Goal: Information Seeking & Learning: Check status

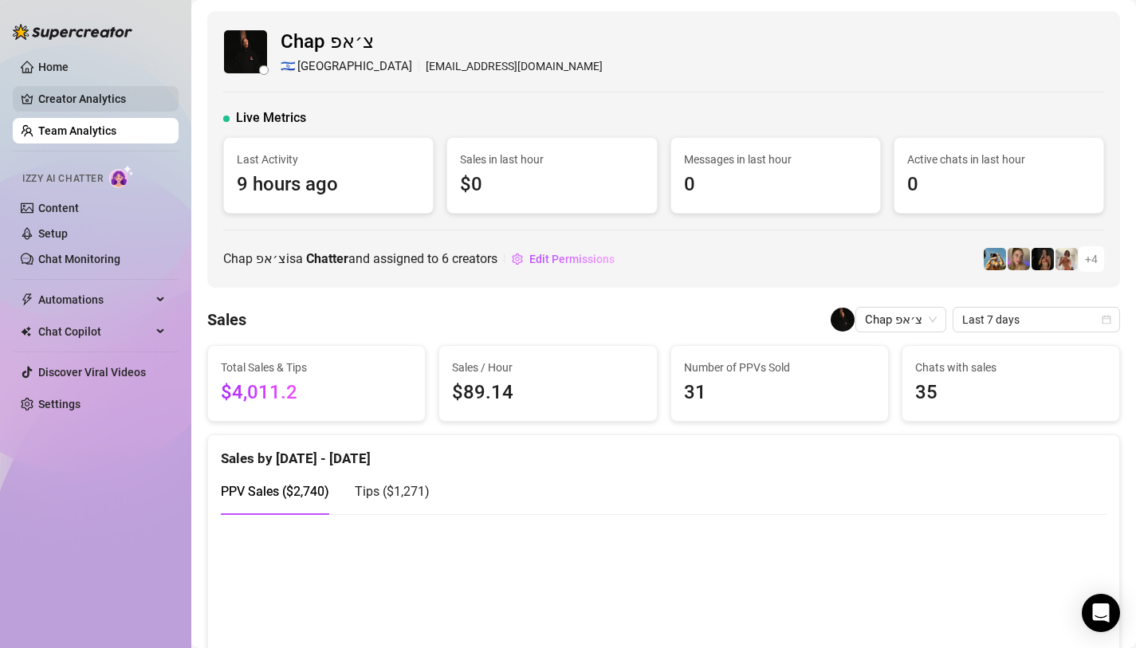
click at [81, 109] on link "Creator Analytics" at bounding box center [102, 99] width 128 height 26
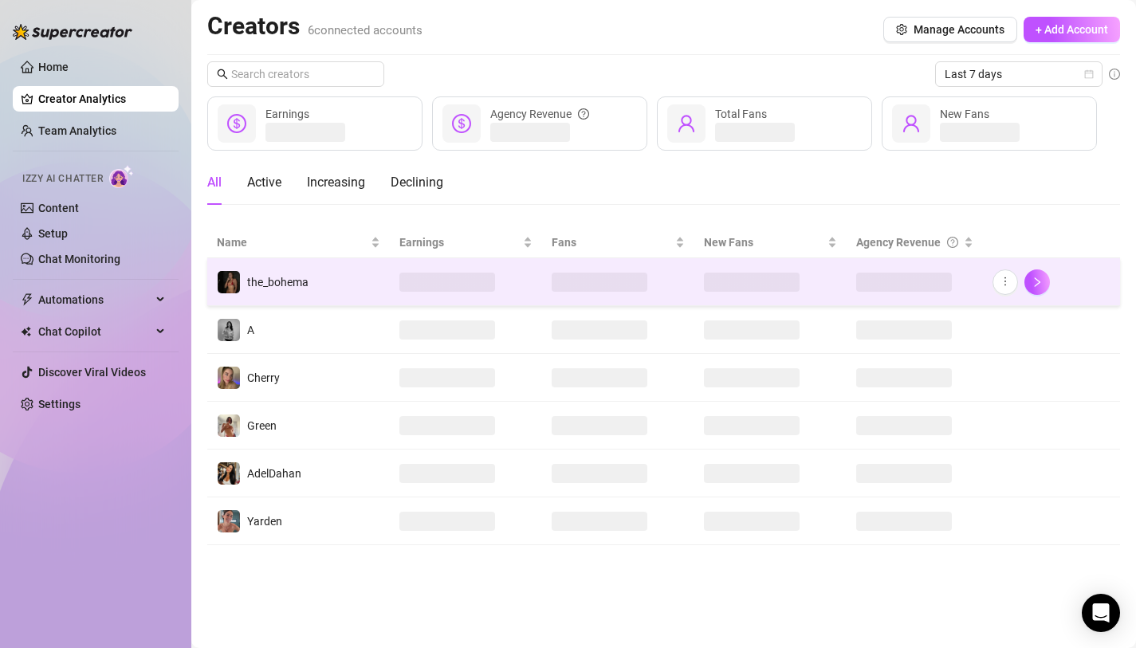
click at [386, 277] on td "the_bohema" at bounding box center [298, 282] width 182 height 48
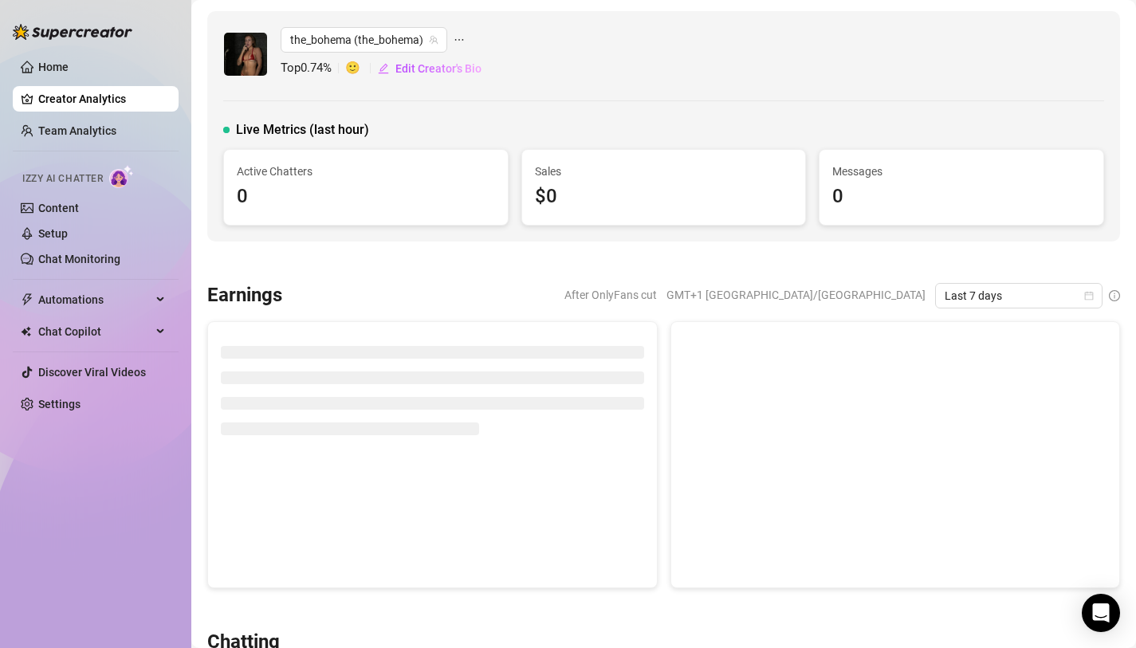
scroll to position [18, 0]
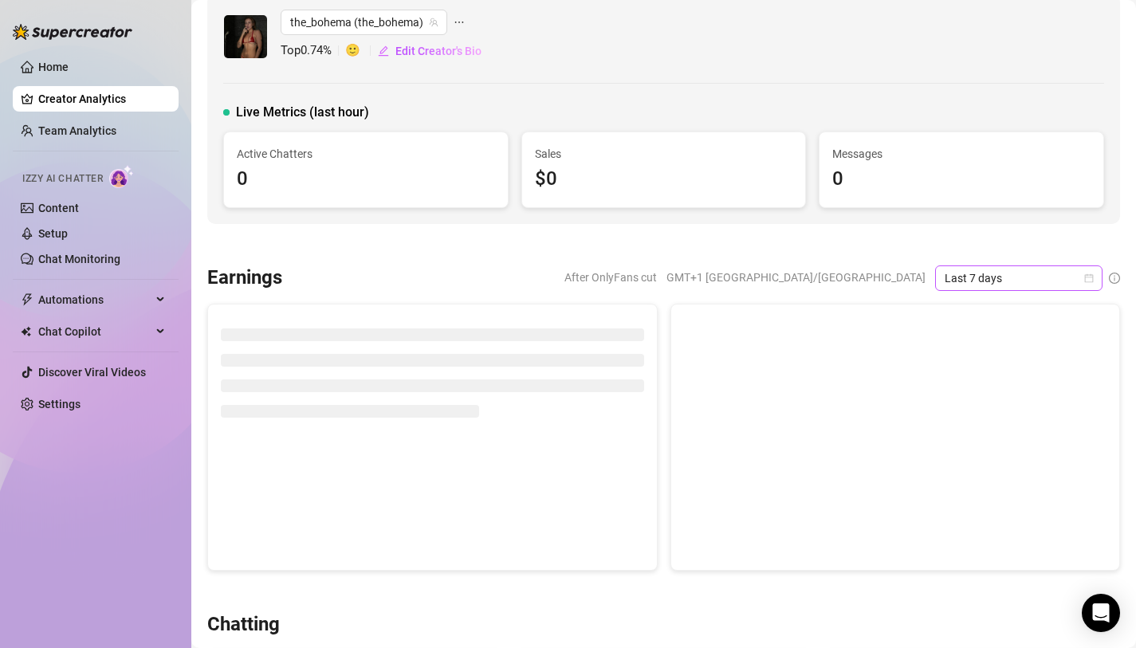
click at [1084, 273] on icon "calendar" at bounding box center [1089, 278] width 10 height 10
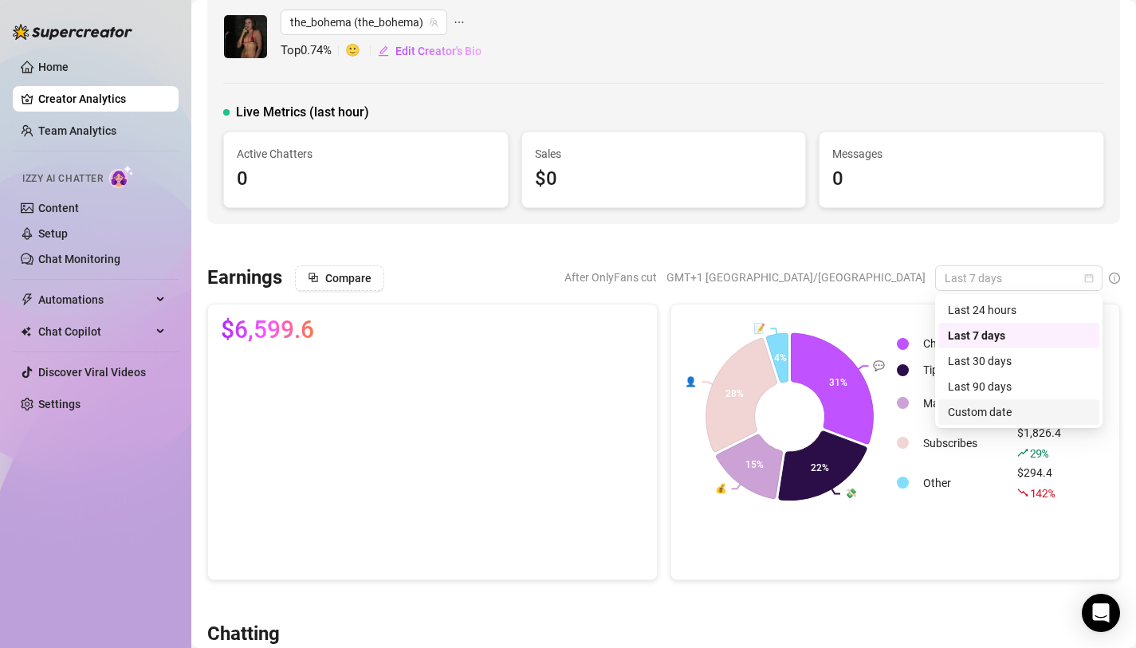
click at [983, 418] on div "Custom date" at bounding box center [1019, 412] width 142 height 18
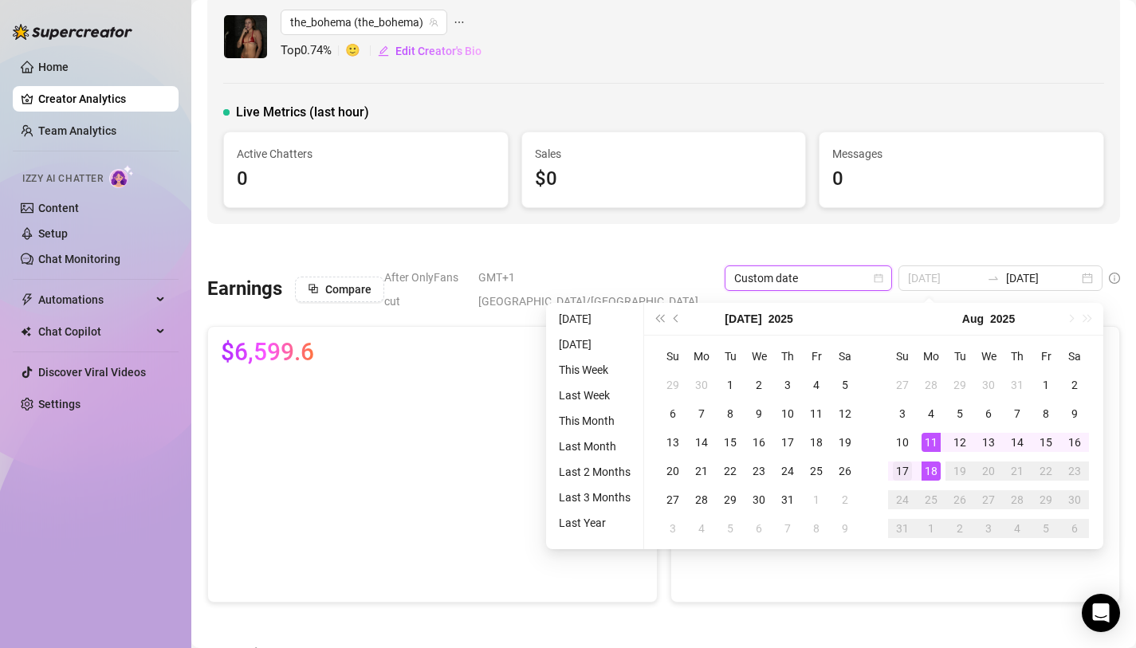
type input "[DATE]"
click at [900, 467] on div "17" at bounding box center [902, 470] width 19 height 19
type input "[DATE]"
click at [900, 442] on div "10" at bounding box center [902, 442] width 19 height 19
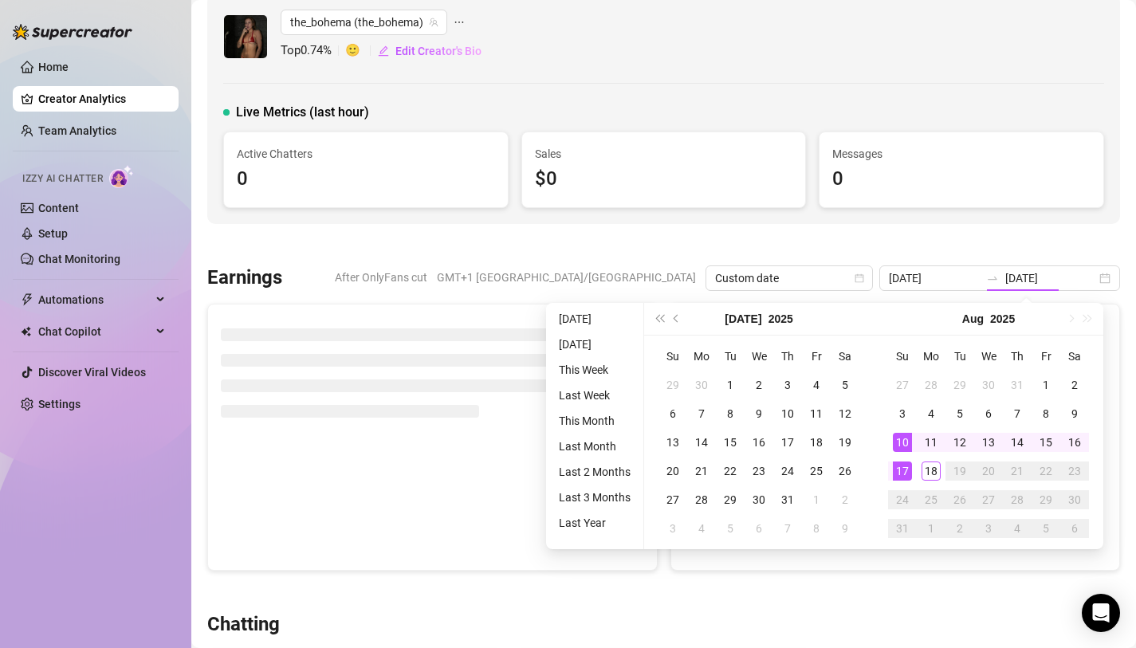
type input "[DATE]"
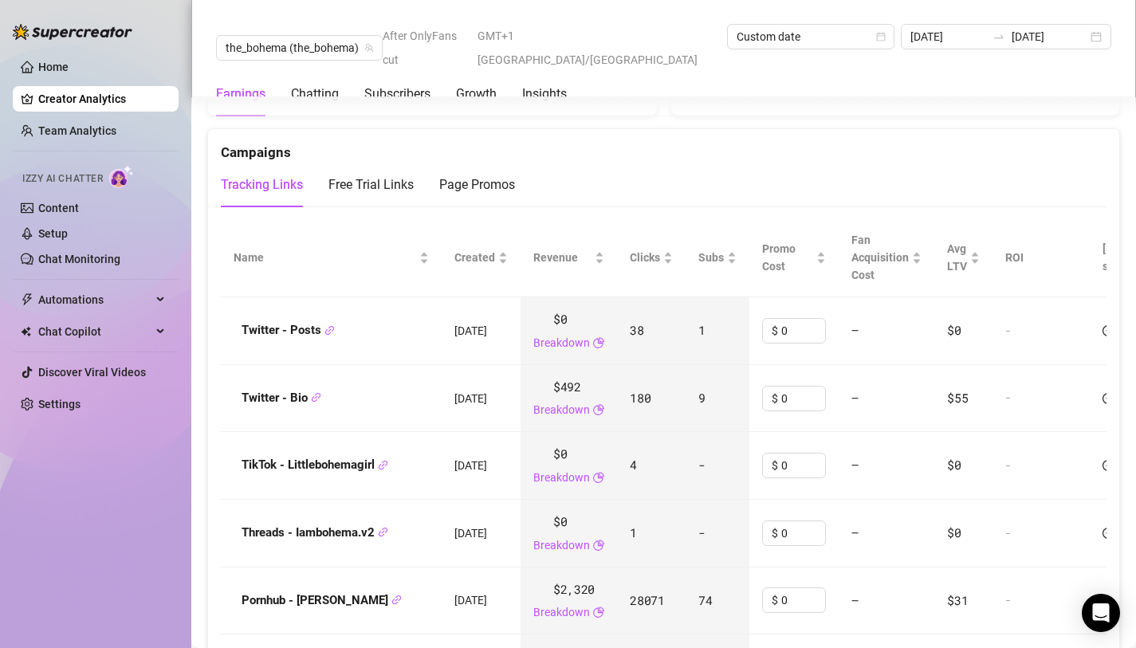
scroll to position [1901, 0]
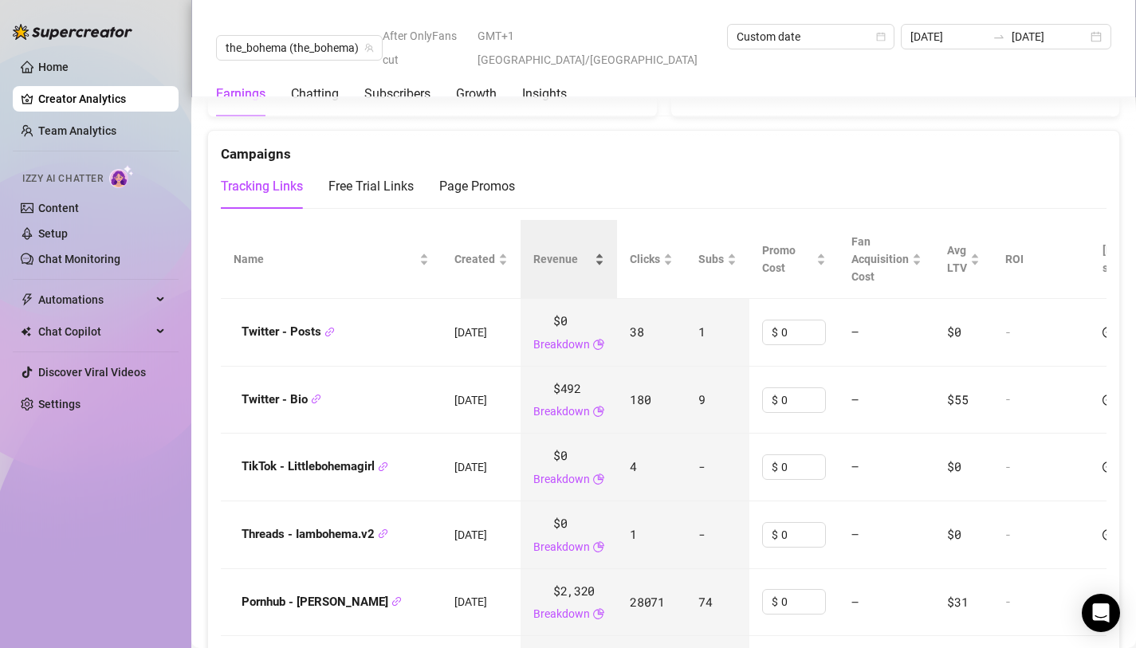
click at [604, 250] on div "Revenue" at bounding box center [568, 259] width 71 height 18
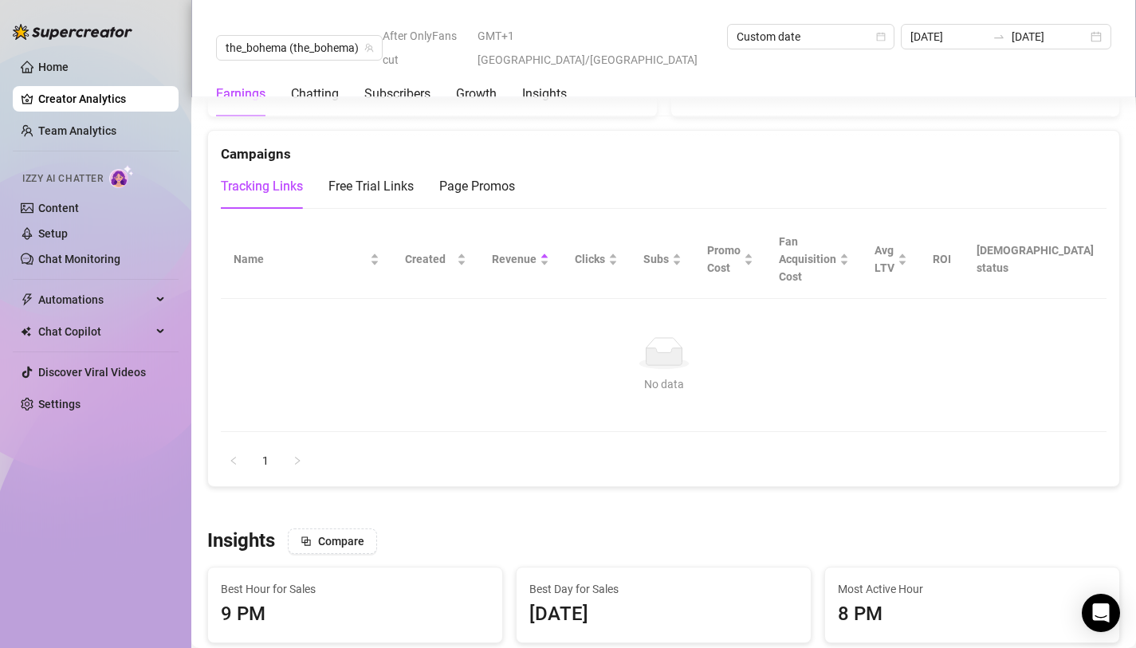
click at [549, 250] on div "Revenue" at bounding box center [520, 259] width 57 height 18
click at [618, 250] on div "Clicks" at bounding box center [596, 259] width 43 height 18
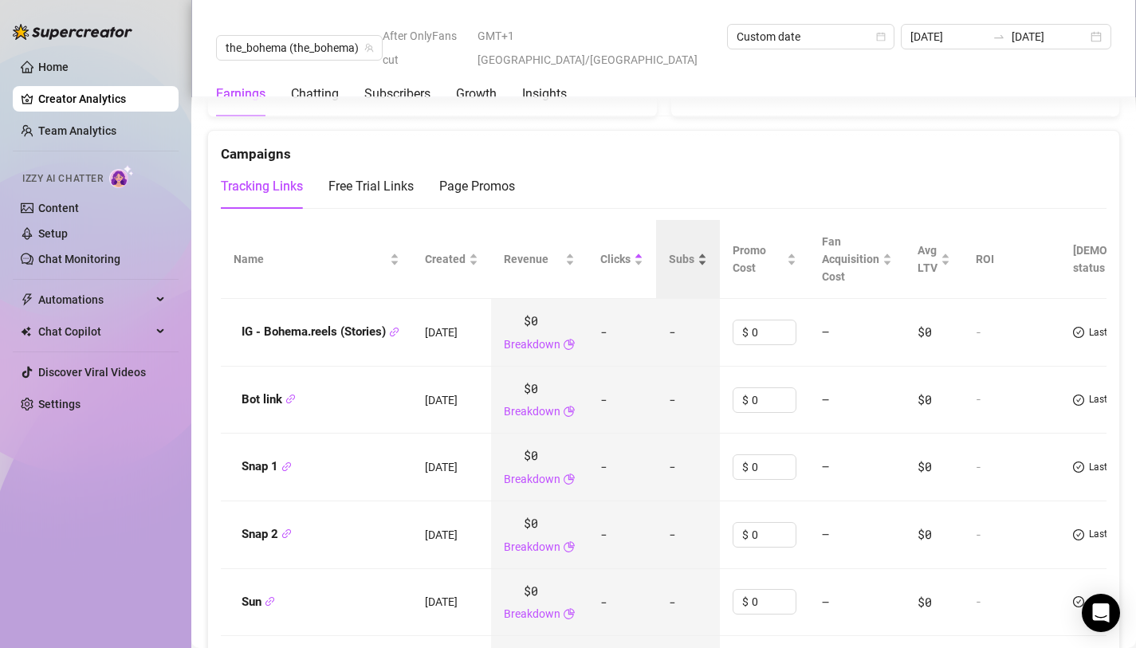
click at [706, 250] on div "Subs" at bounding box center [688, 259] width 38 height 18
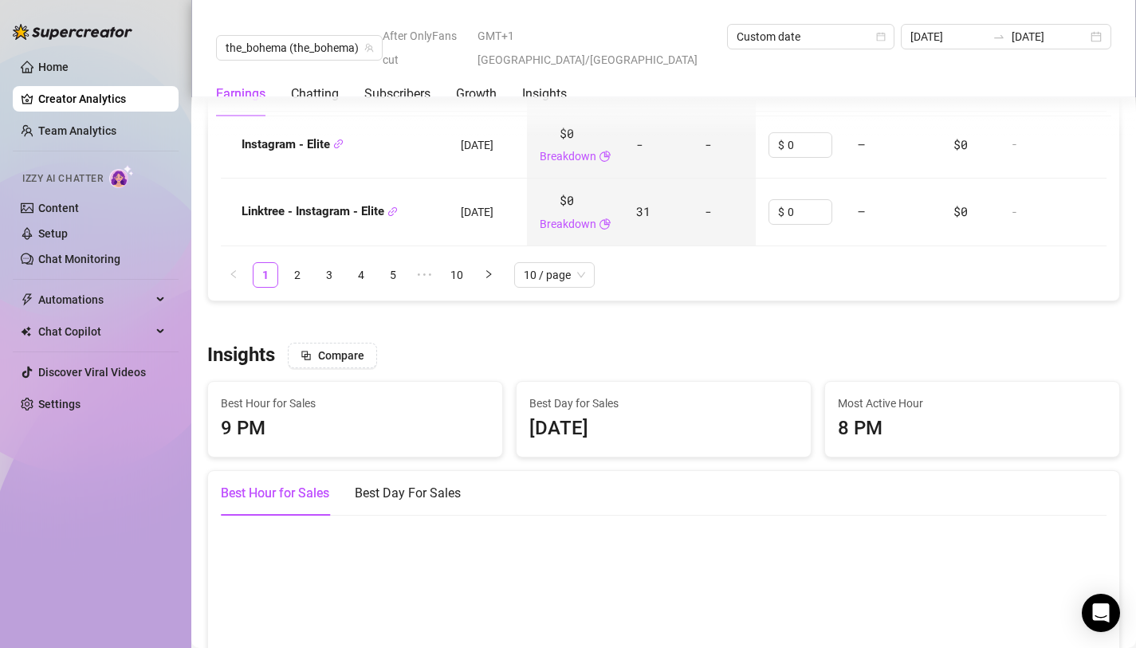
scroll to position [2635, 0]
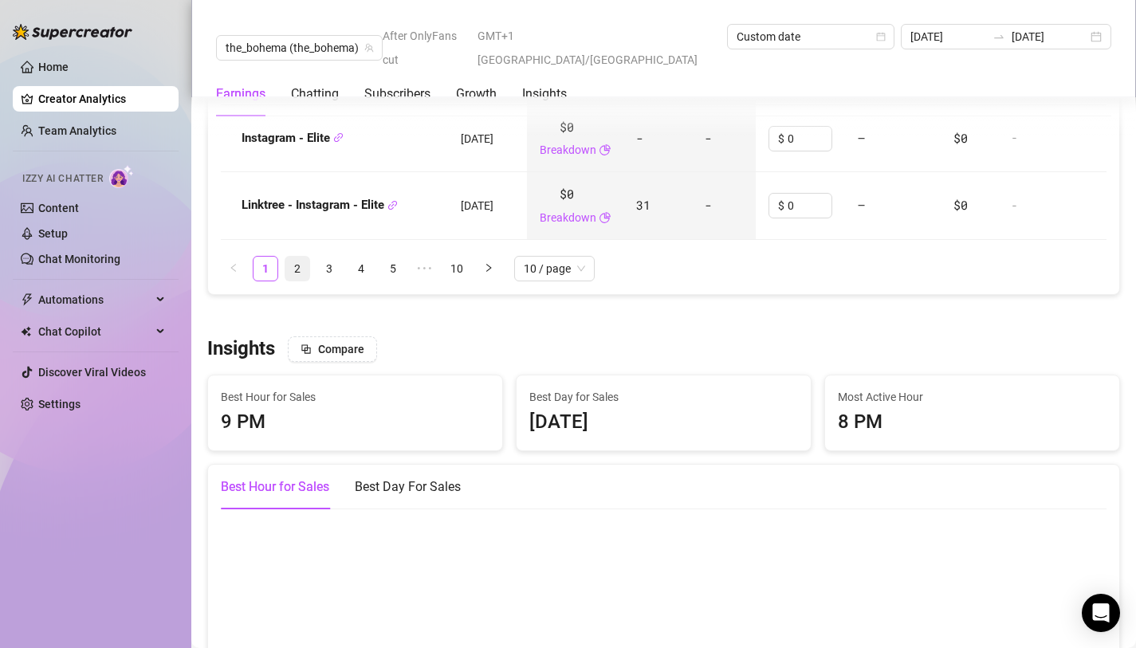
click at [304, 257] on link "2" at bounding box center [297, 269] width 24 height 24
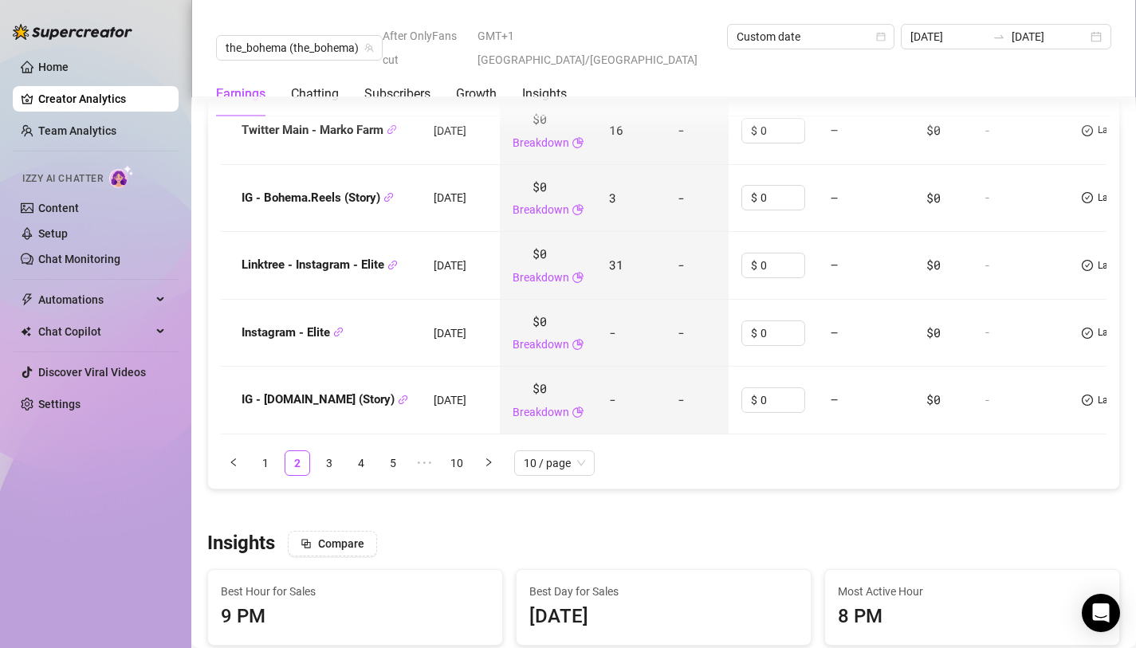
scroll to position [2450, 0]
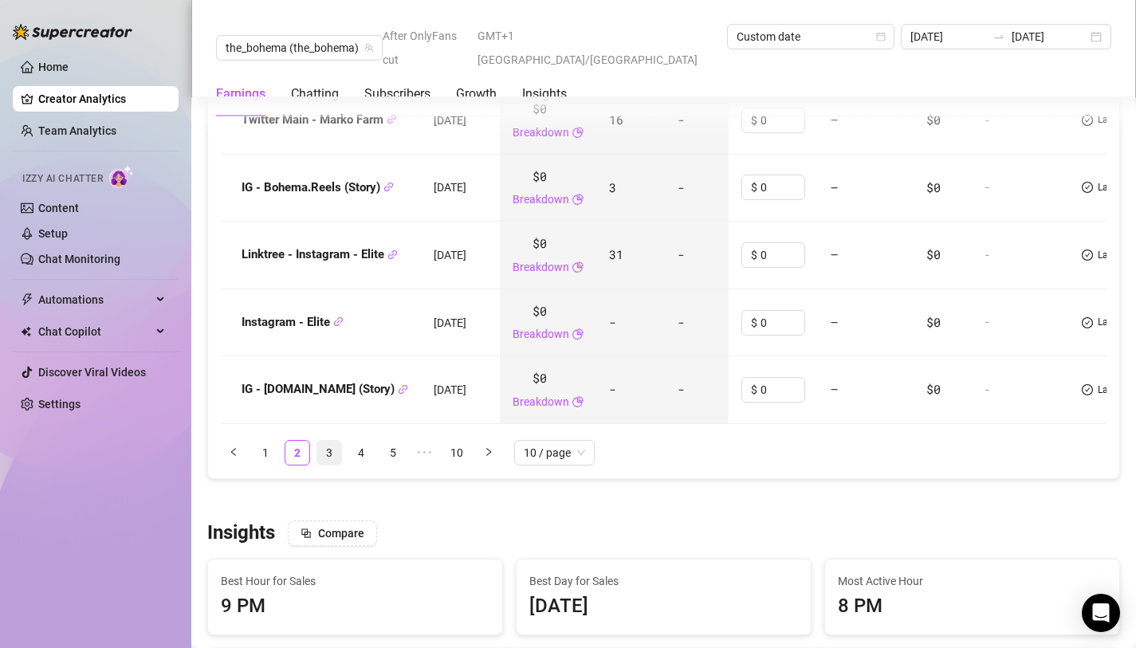
click at [318, 441] on link "3" at bounding box center [329, 453] width 24 height 24
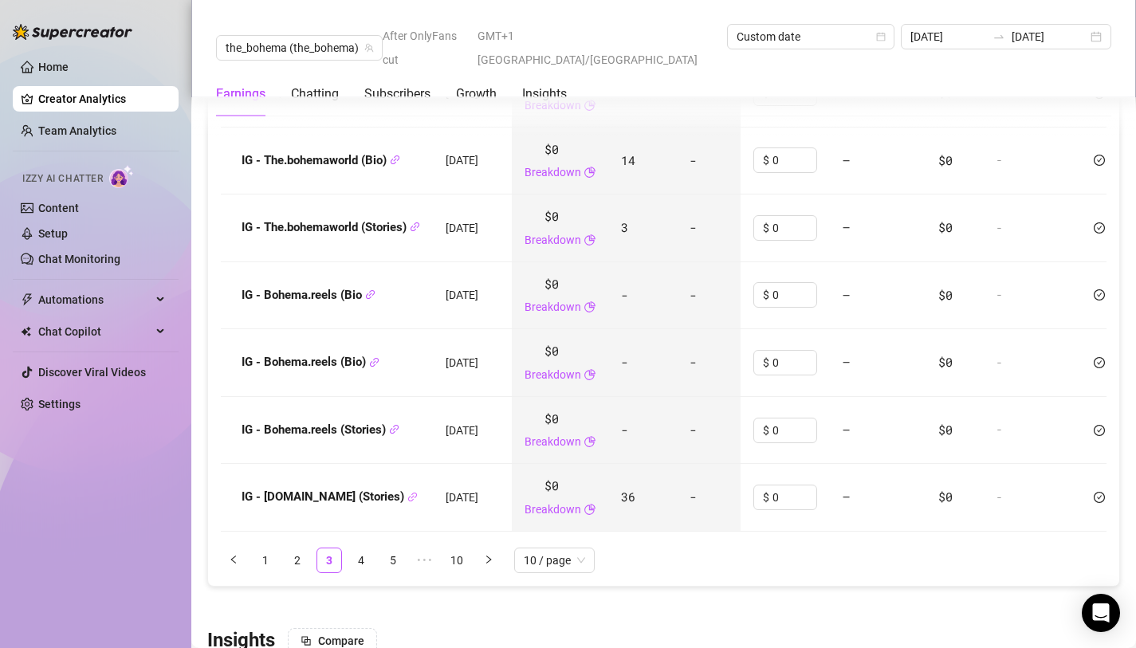
scroll to position [2361, 0]
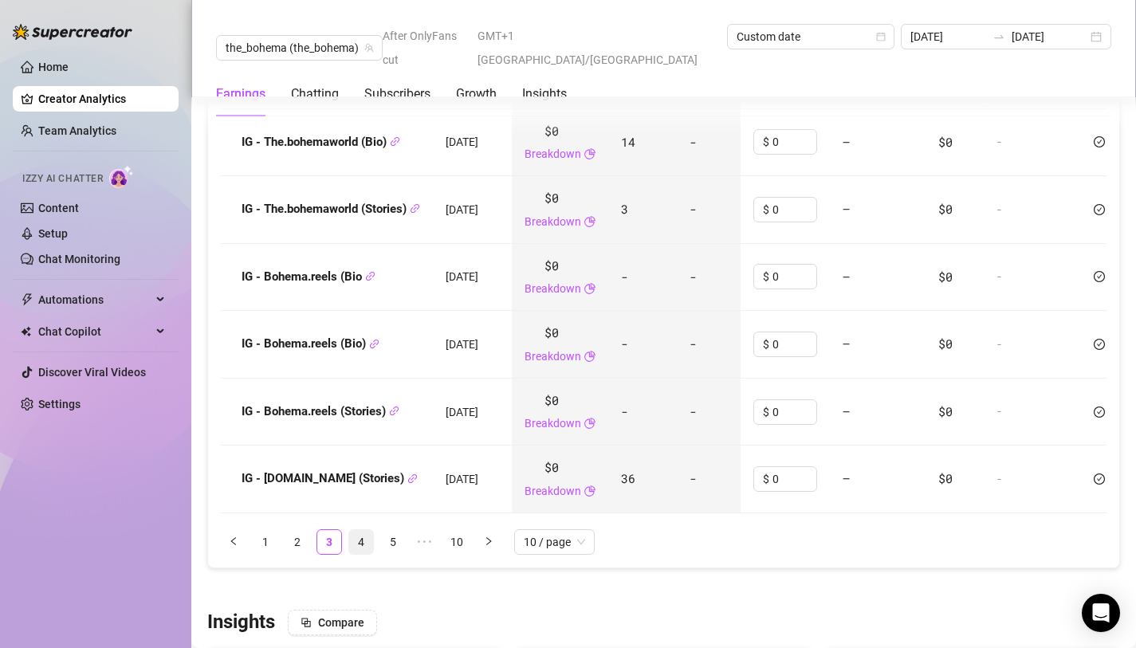
click at [363, 530] on link "4" at bounding box center [361, 542] width 24 height 24
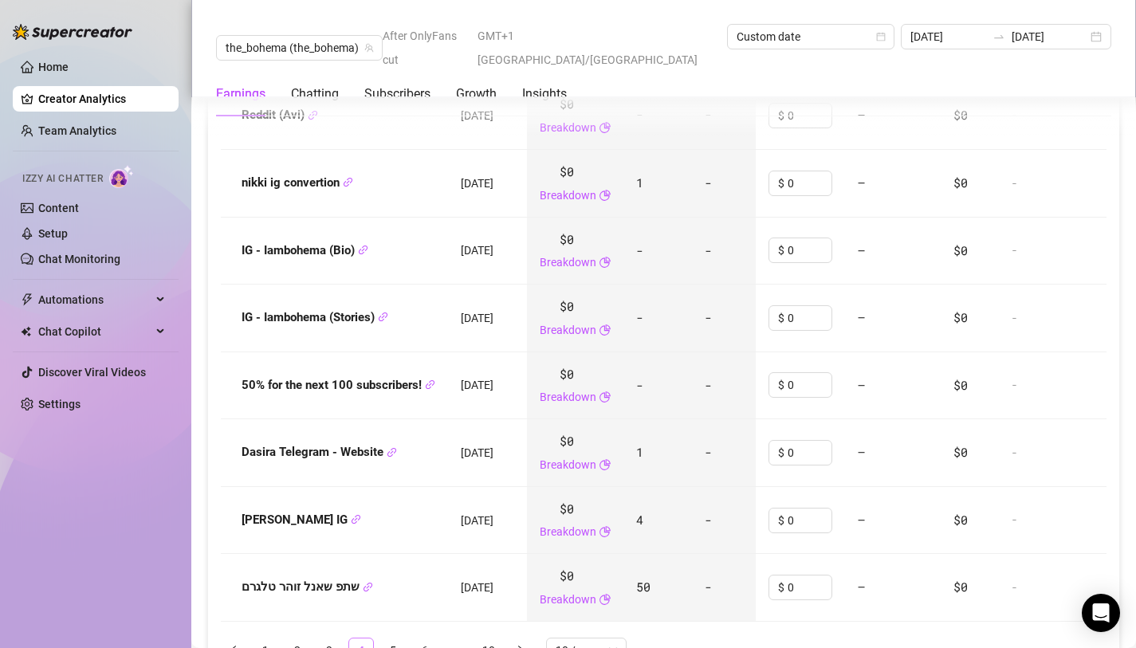
scroll to position [2246, 0]
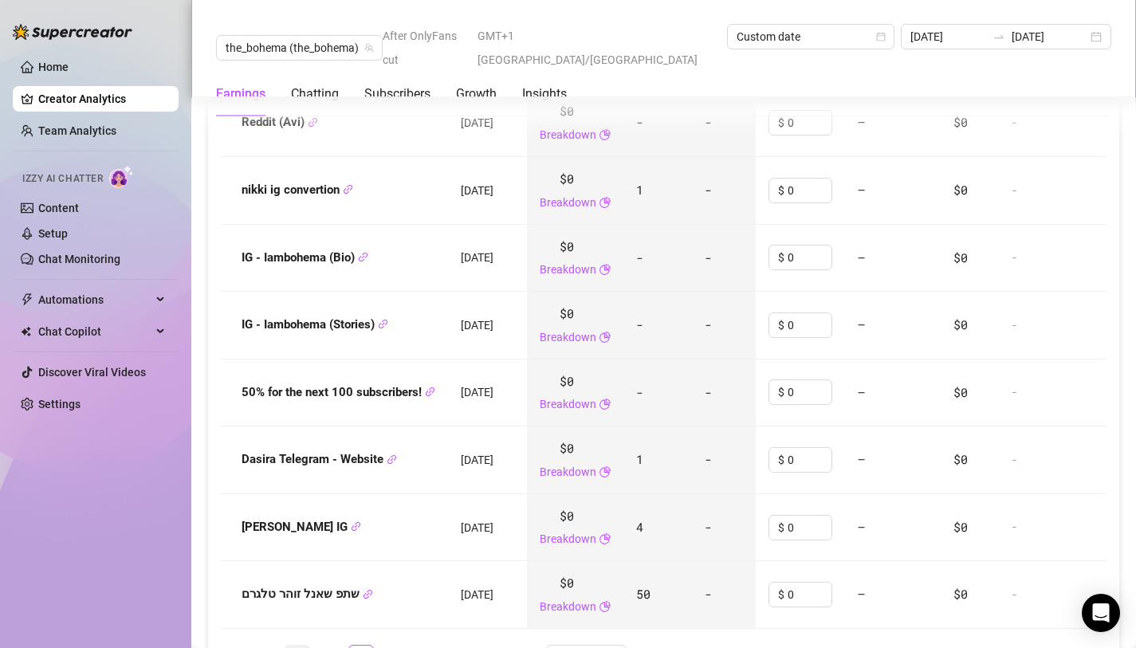
click at [299, 645] on link "2" at bounding box center [297, 657] width 24 height 24
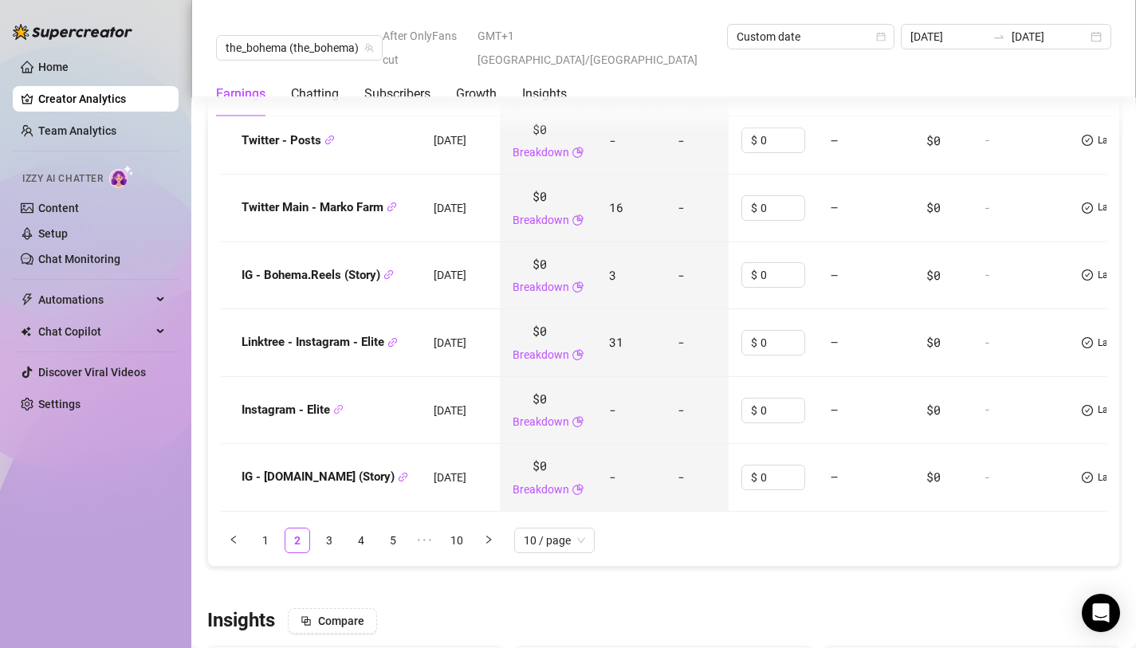
scroll to position [2478, 0]
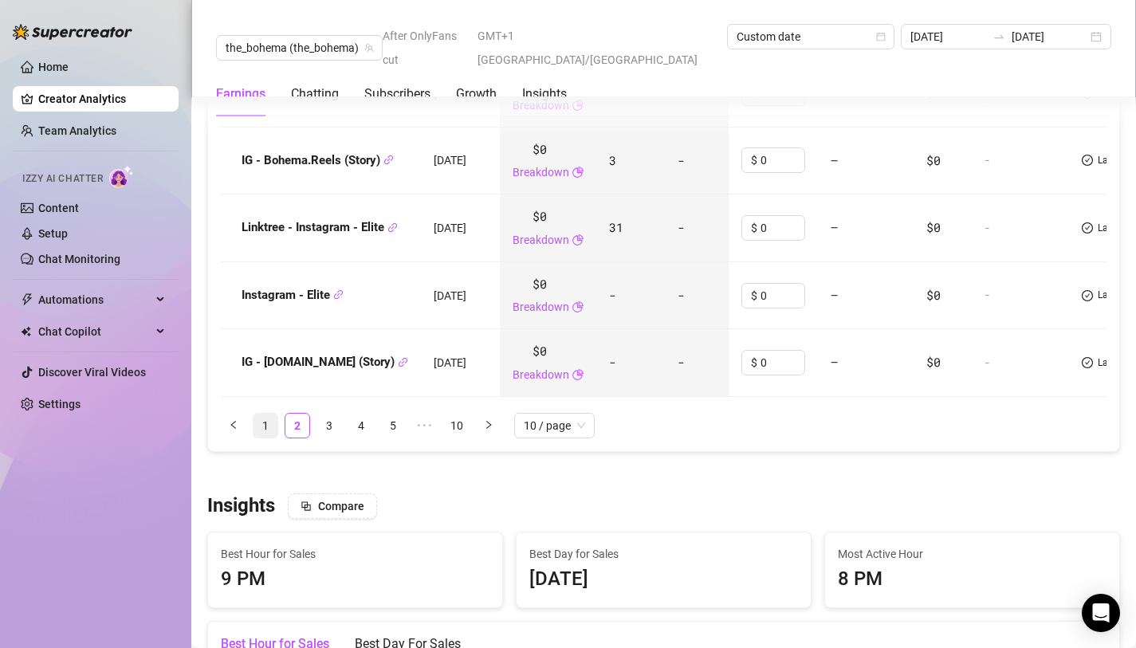
click at [262, 414] on link "1" at bounding box center [265, 426] width 24 height 24
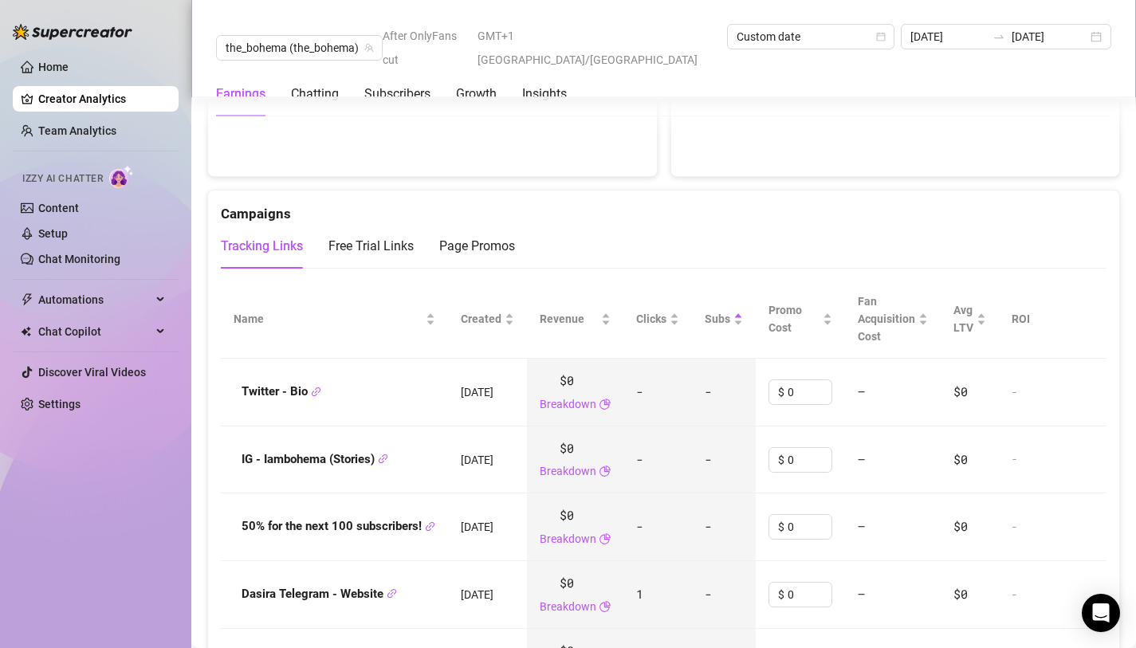
scroll to position [1846, 0]
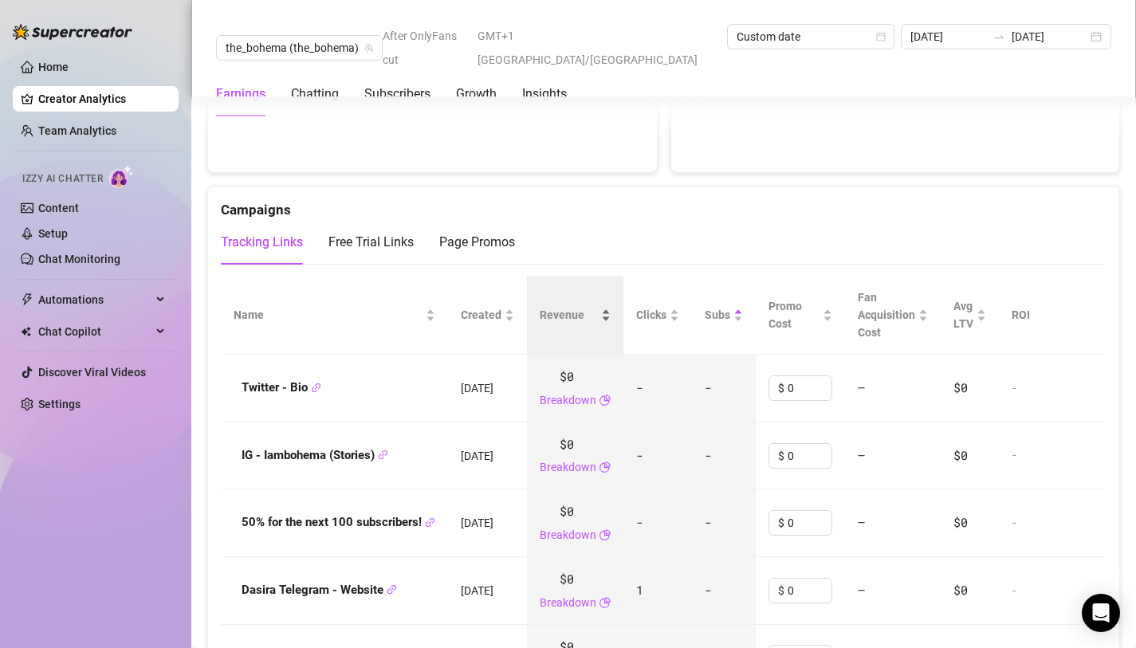
click at [610, 306] on div "Revenue" at bounding box center [575, 315] width 71 height 18
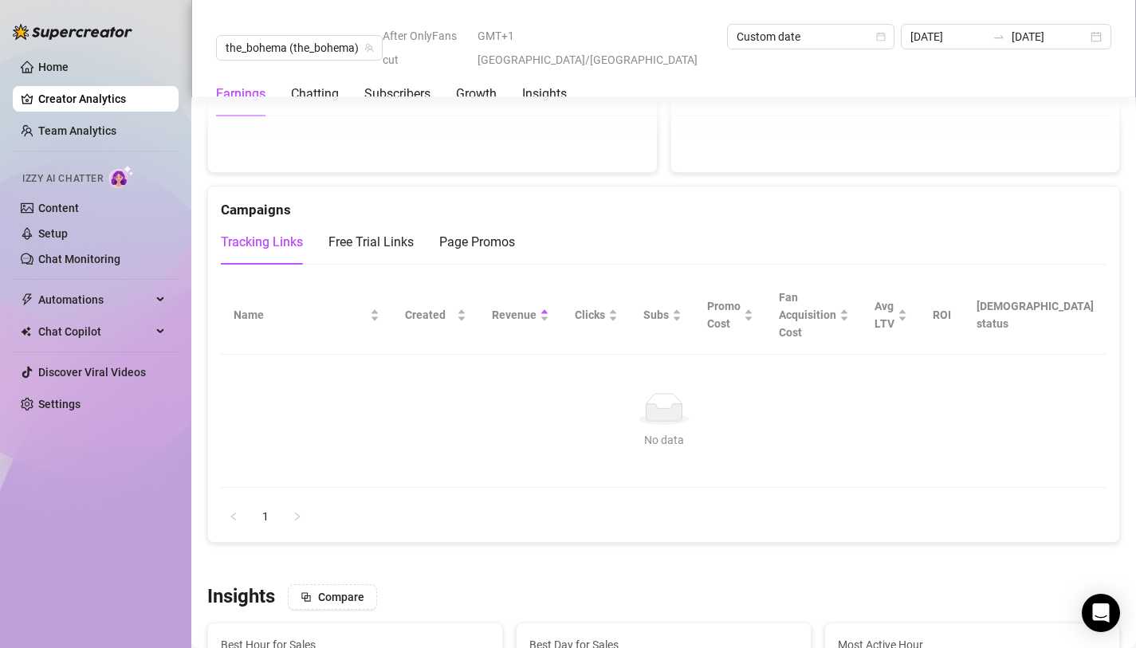
click at [549, 306] on div "Revenue" at bounding box center [520, 315] width 57 height 18
click at [618, 306] on div "Clicks" at bounding box center [596, 315] width 43 height 18
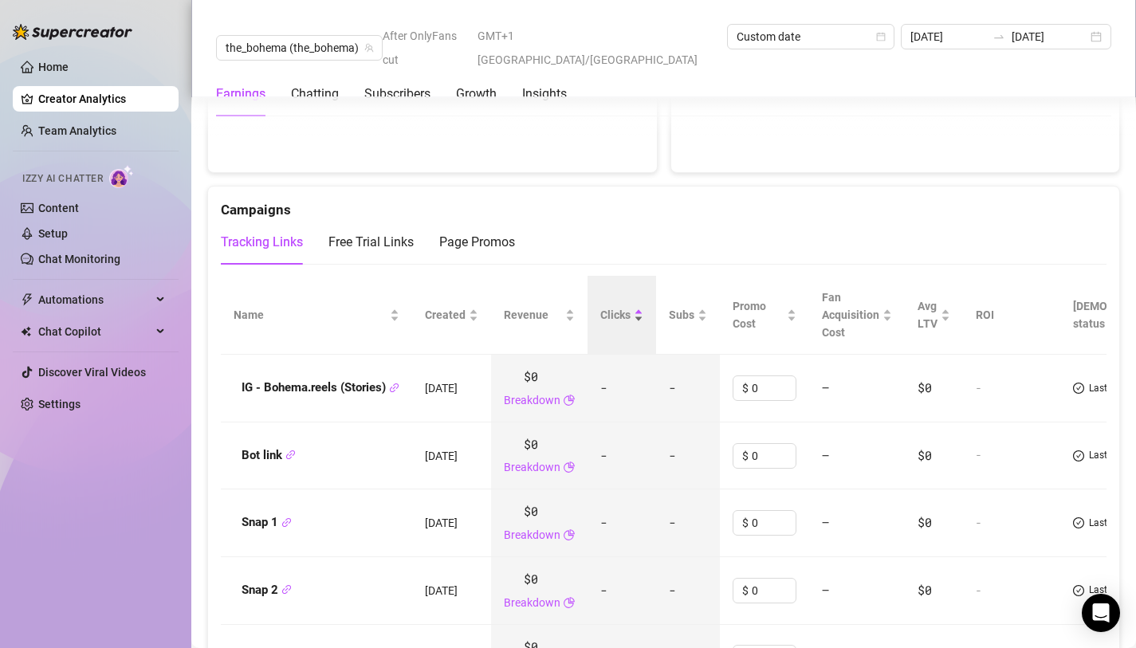
click at [643, 306] on div "Clicks" at bounding box center [621, 315] width 43 height 18
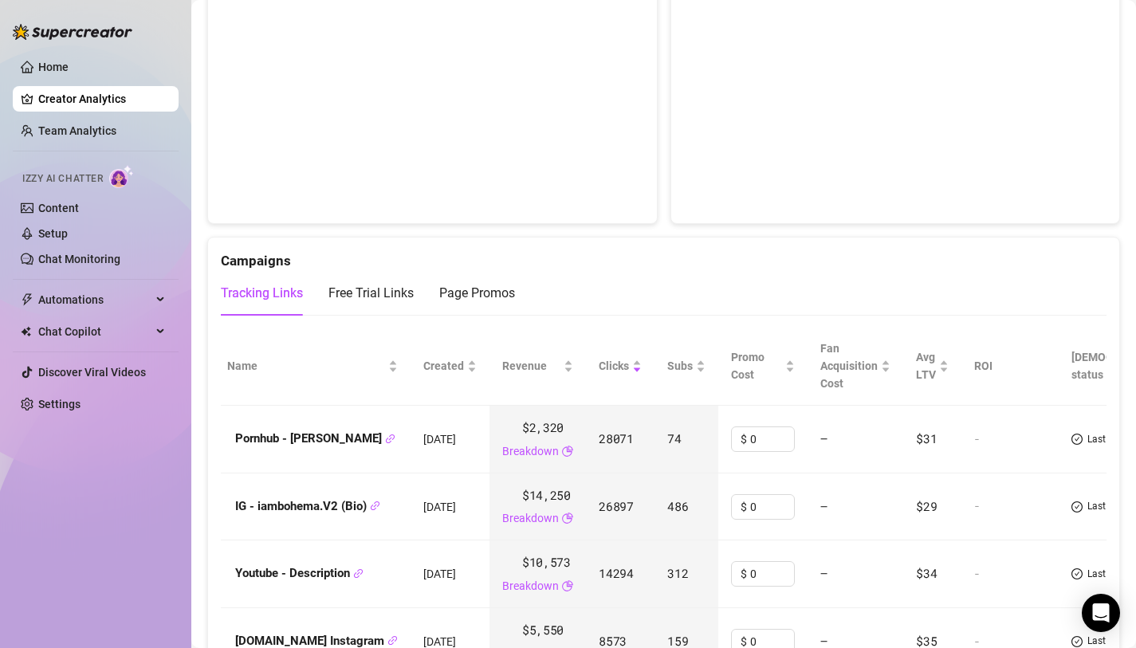
scroll to position [0, 0]
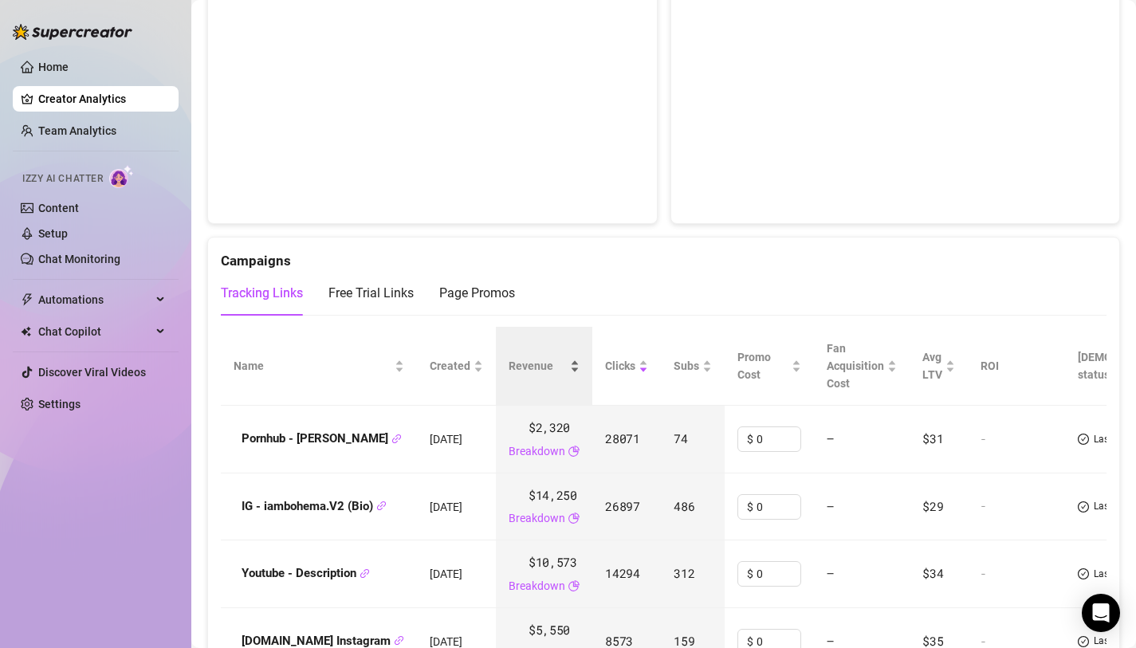
click at [579, 357] on div "Revenue" at bounding box center [543, 366] width 71 height 18
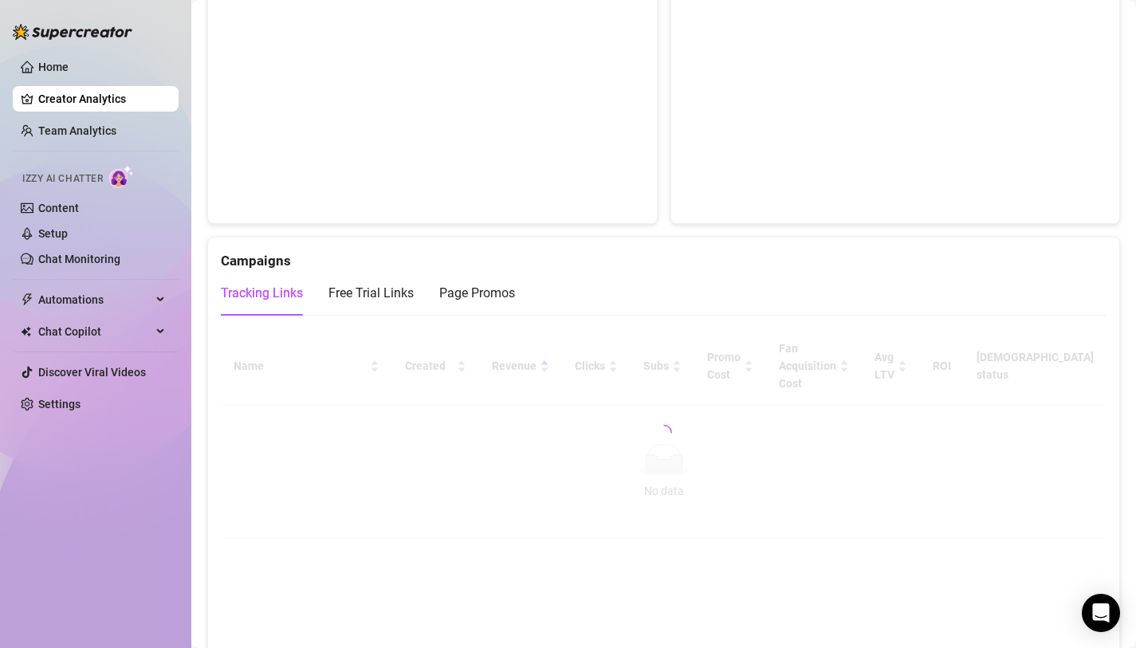
click at [630, 327] on div at bounding box center [663, 433] width 885 height 212
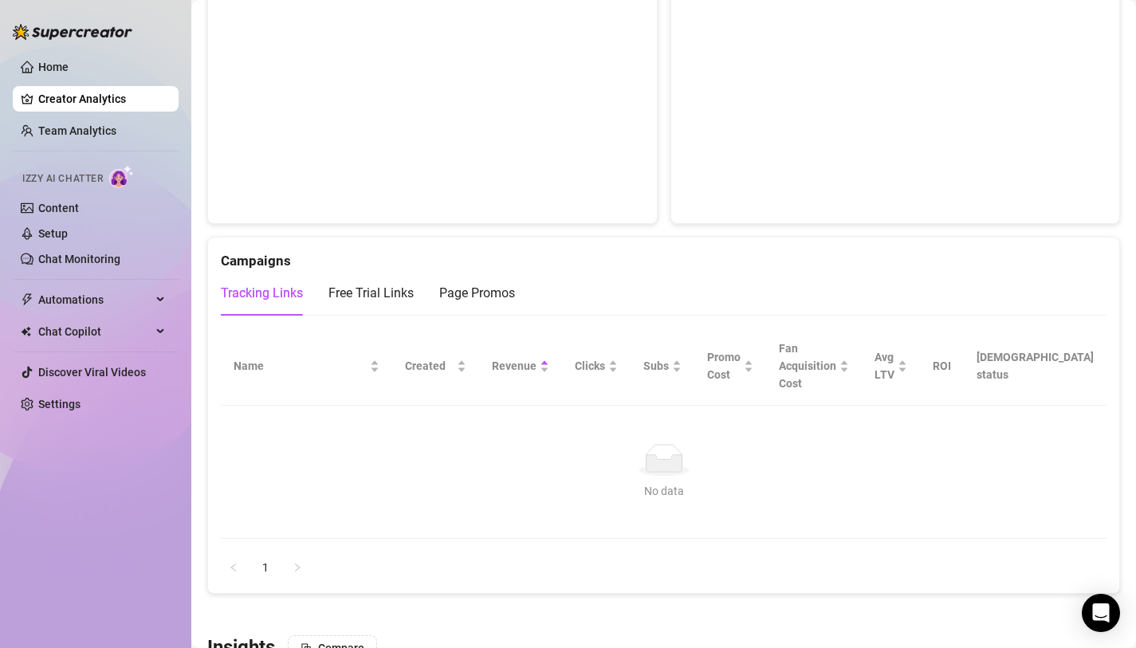
click at [549, 357] on div "Revenue" at bounding box center [520, 366] width 57 height 18
click at [536, 357] on span "Revenue" at bounding box center [514, 366] width 45 height 18
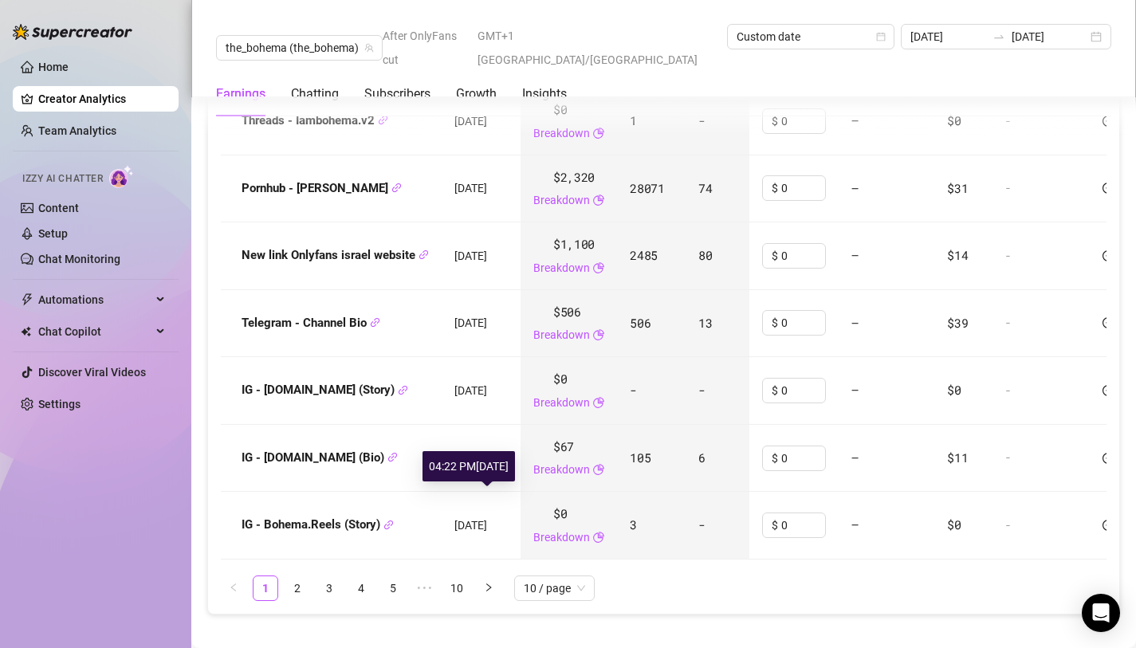
scroll to position [2317, 0]
click at [309, 574] on li "2" at bounding box center [297, 587] width 26 height 26
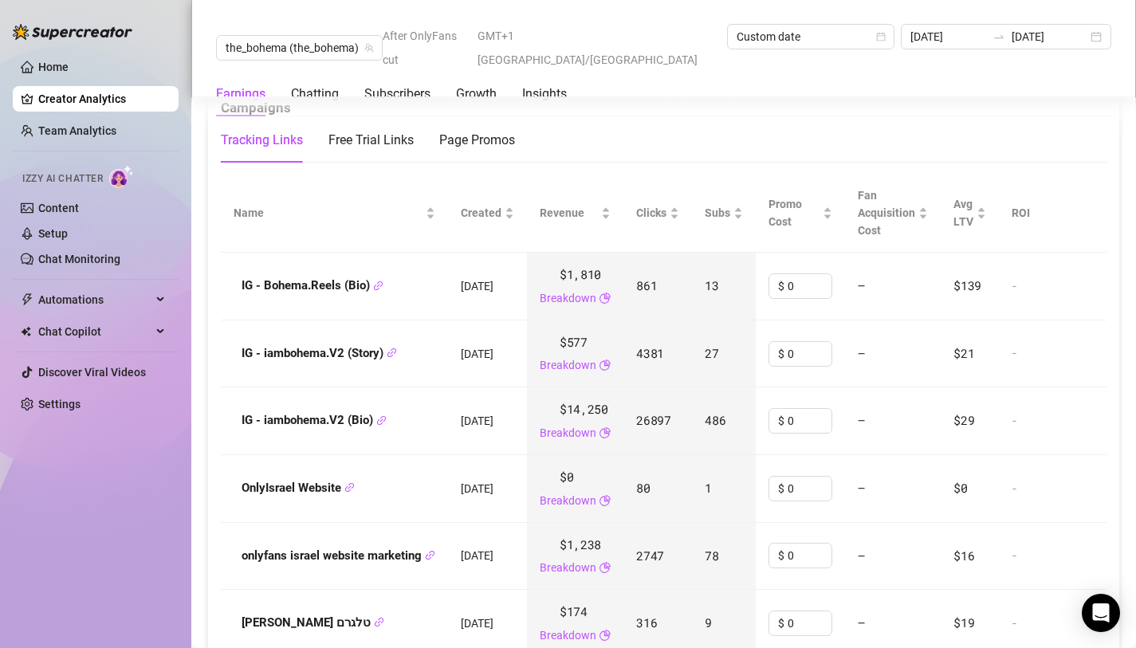
scroll to position [1946, 0]
